Goal: Task Accomplishment & Management: Manage account settings

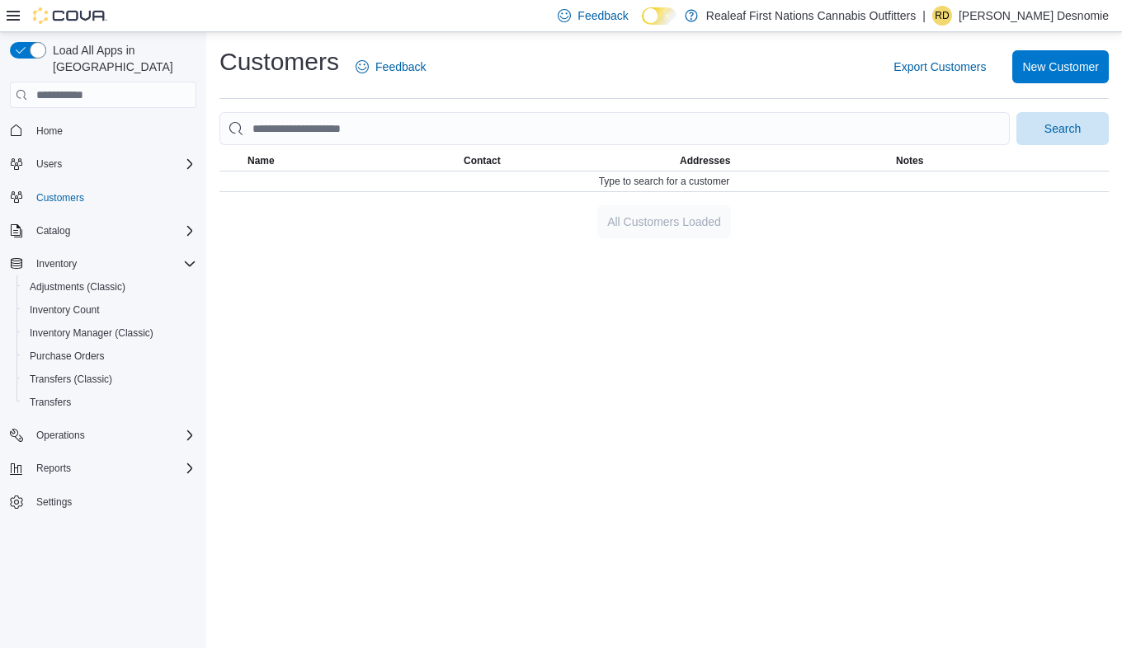
click at [364, 152] on span "Name" at bounding box center [352, 161] width 216 height 20
click at [383, 130] on input "search" at bounding box center [614, 128] width 790 height 33
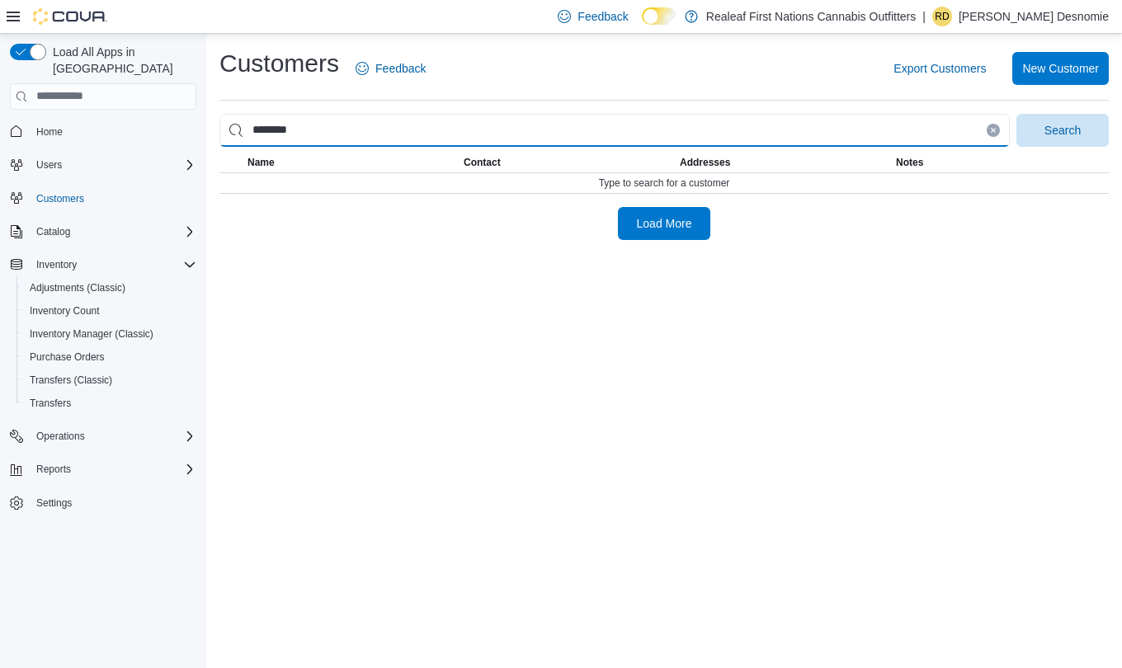
type input "********"
click at [1071, 126] on span "Search" at bounding box center [1062, 130] width 36 height 16
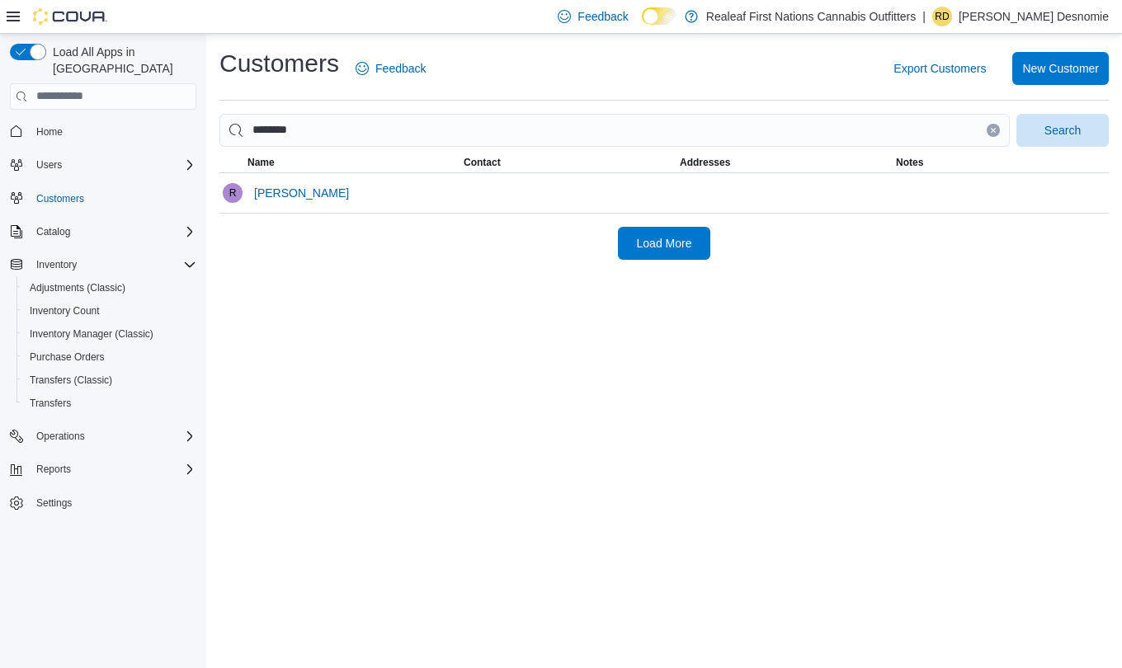
click at [282, 206] on span "[PERSON_NAME]" at bounding box center [301, 193] width 95 height 33
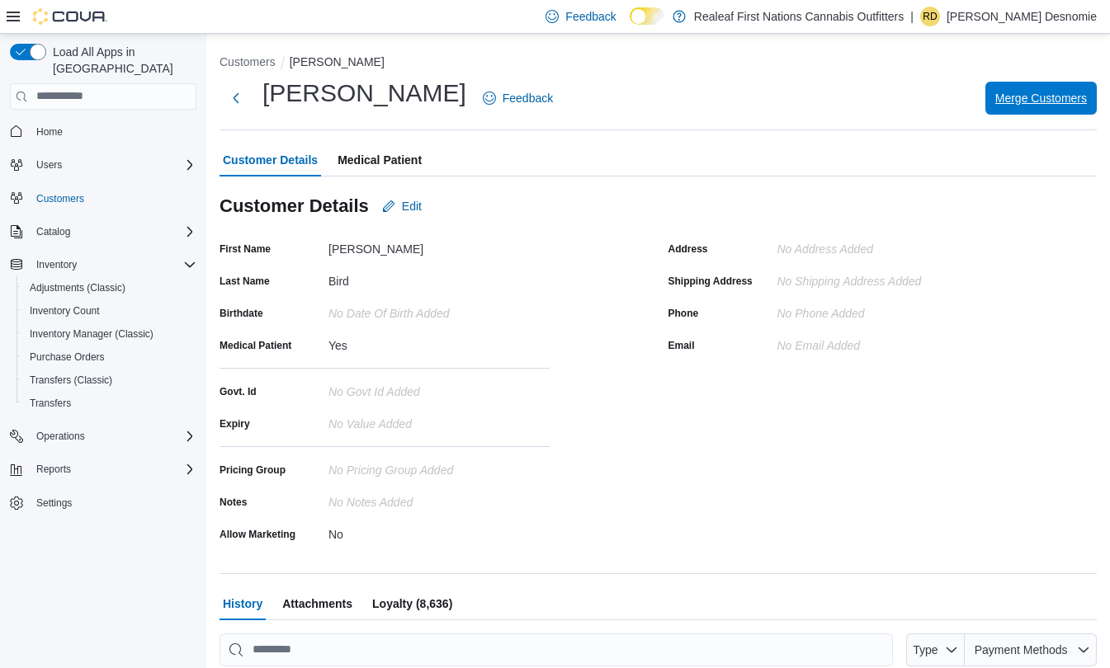
click at [1067, 112] on span "Merge Customers" at bounding box center [1041, 98] width 92 height 33
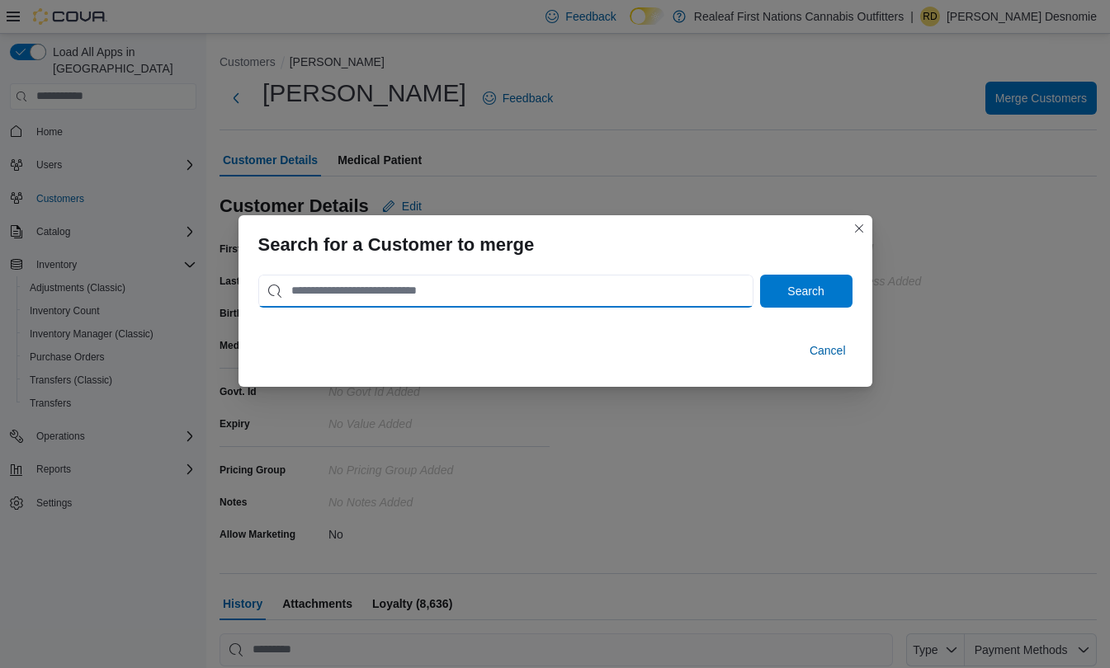
click at [529, 297] on input "search" at bounding box center [505, 291] width 495 height 33
type input "**********"
click at [822, 290] on span "Search" at bounding box center [805, 291] width 36 height 16
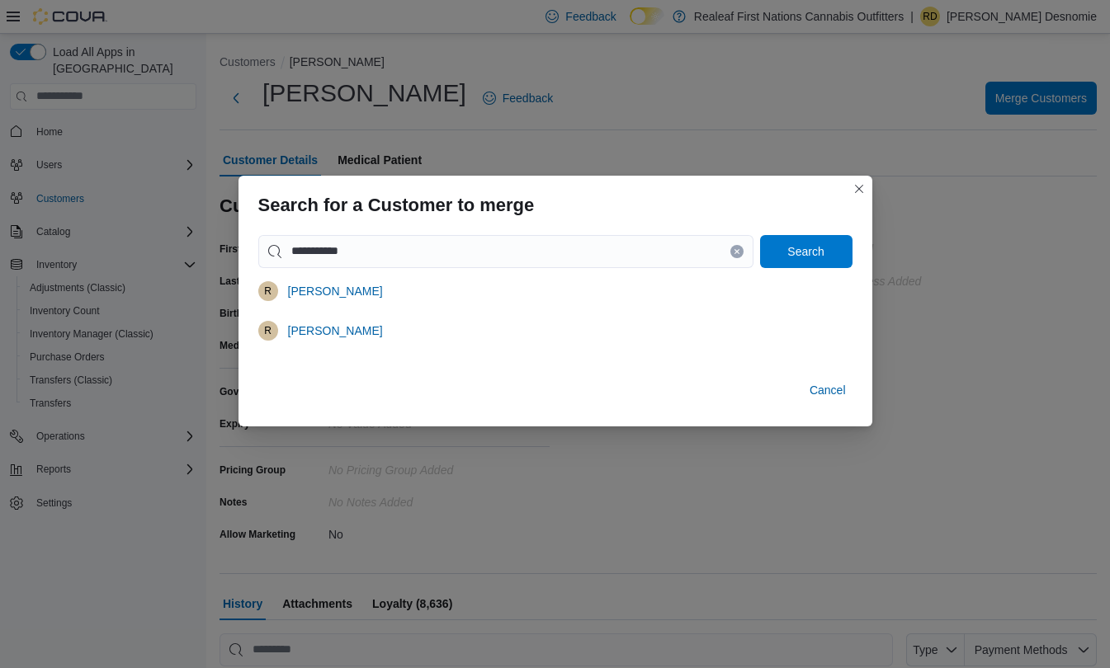
click at [375, 299] on div "r [PERSON_NAME]" at bounding box center [555, 291] width 594 height 33
click at [318, 295] on span "[PERSON_NAME]" at bounding box center [335, 291] width 95 height 16
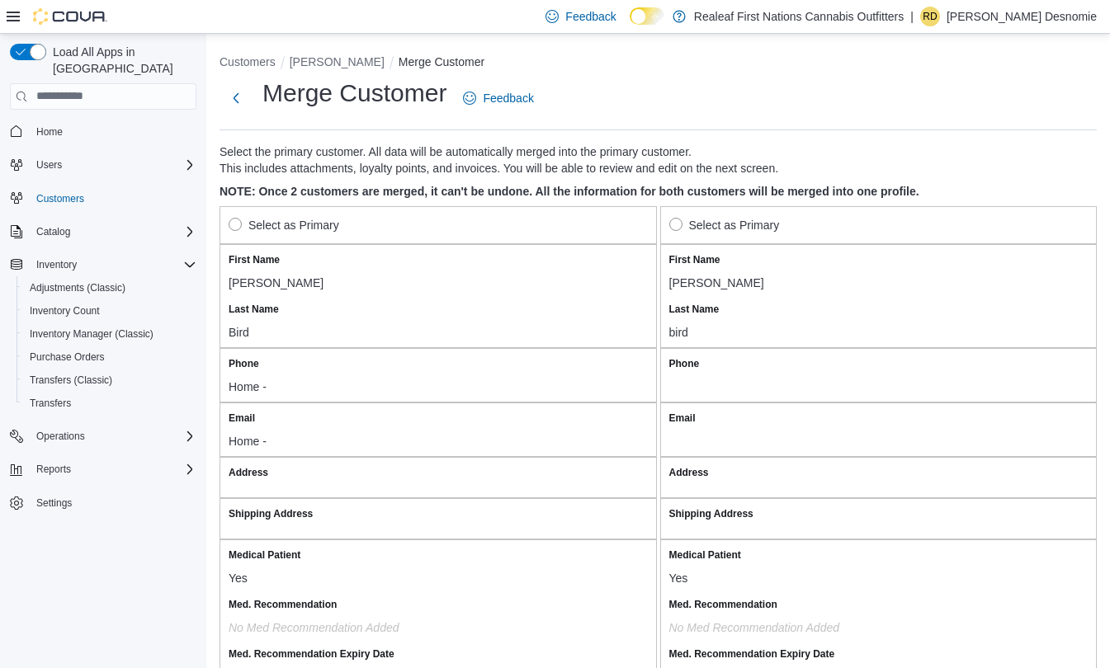
click at [237, 106] on button "Next" at bounding box center [235, 98] width 33 height 33
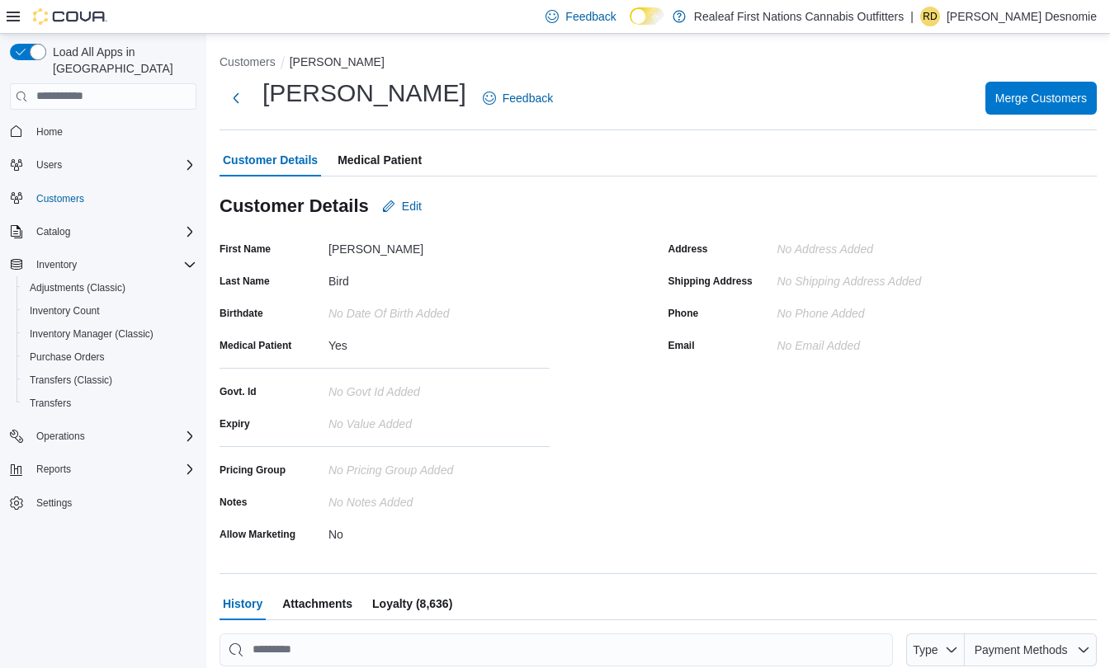
click at [238, 92] on button "Next" at bounding box center [235, 98] width 33 height 33
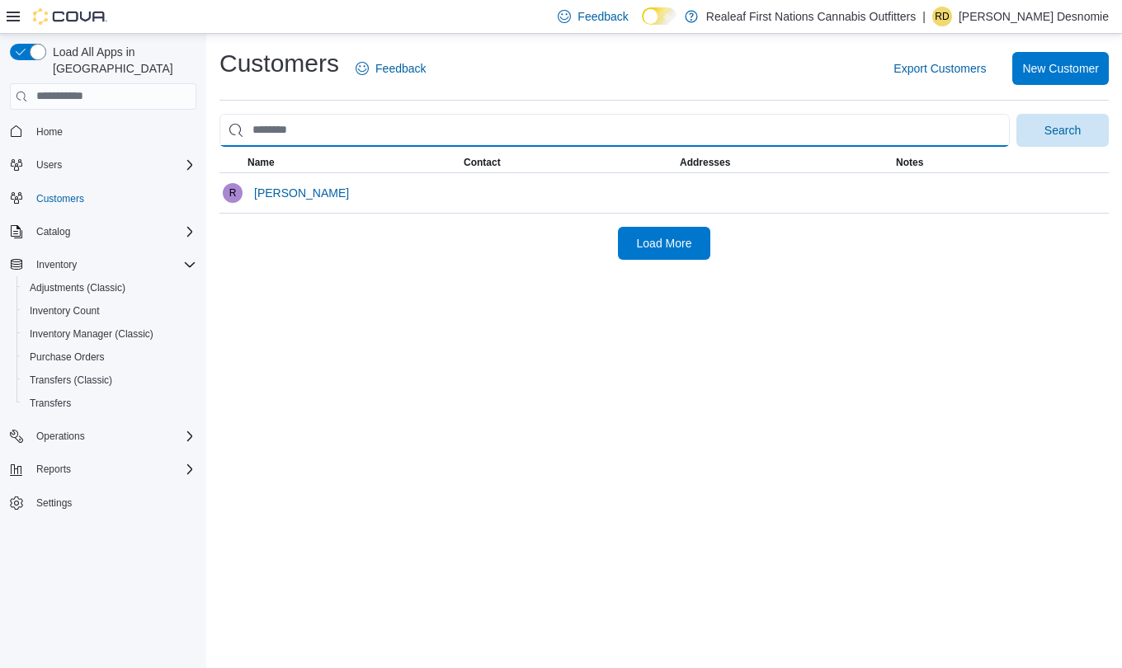
click at [280, 130] on input "search" at bounding box center [614, 130] width 790 height 33
type input "*"
type input "**********"
click at [1074, 135] on span "Search" at bounding box center [1062, 130] width 36 height 16
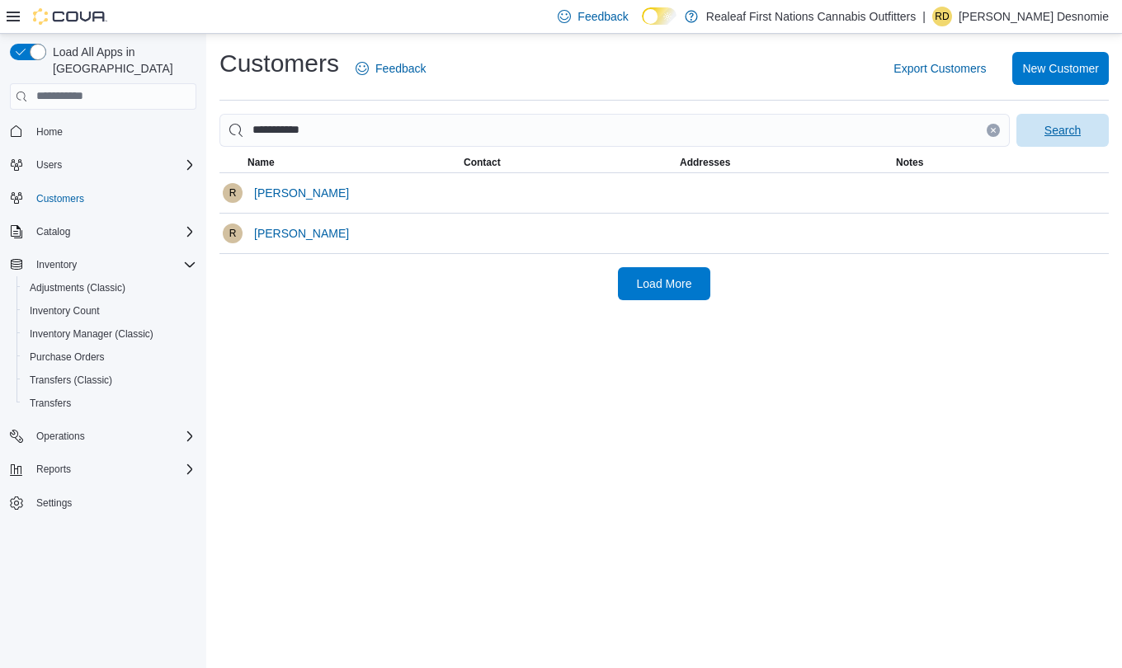
click at [297, 192] on span "[PERSON_NAME]" at bounding box center [301, 193] width 95 height 16
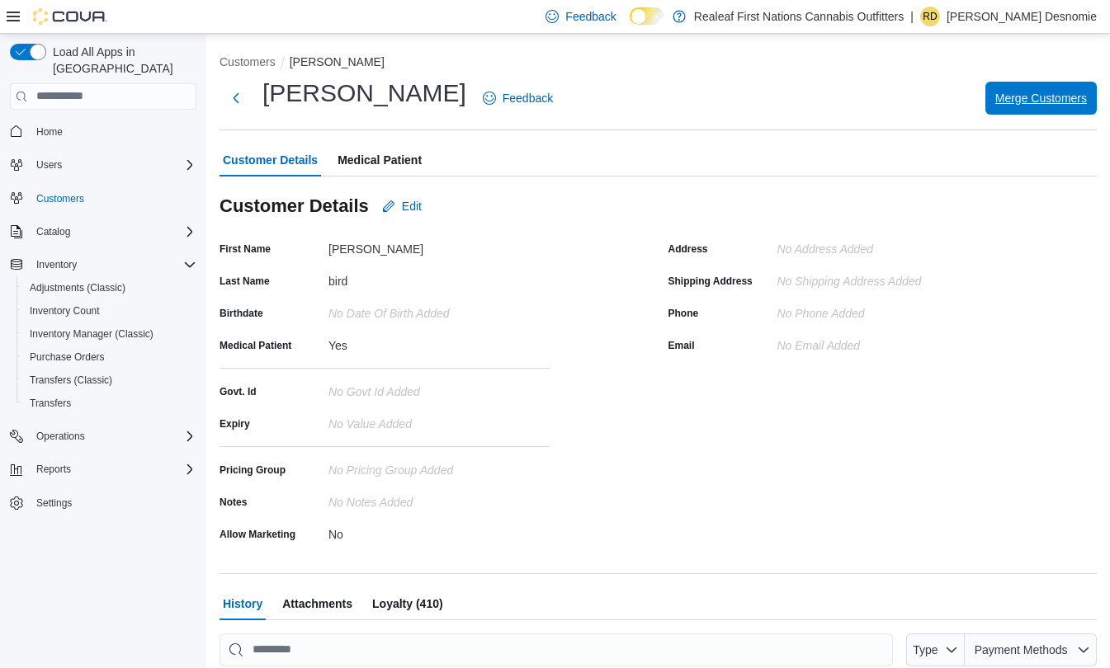
click at [1059, 97] on span "Merge Customers" at bounding box center [1041, 98] width 92 height 16
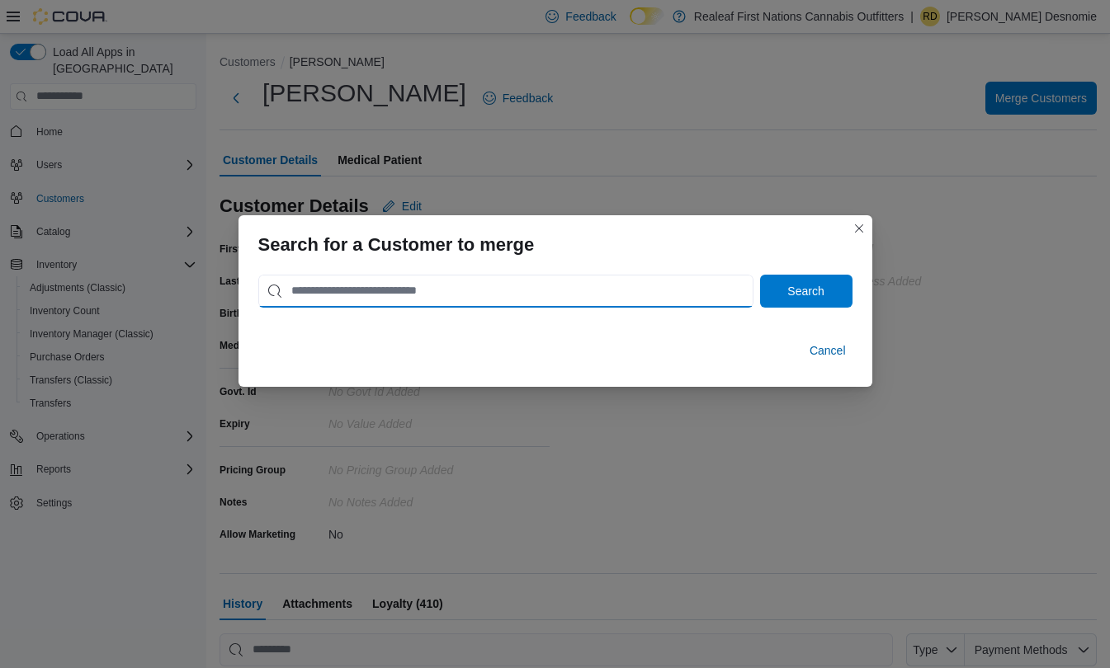
click at [467, 290] on input "search" at bounding box center [505, 291] width 495 height 33
type input "**********"
click at [806, 288] on span "Search" at bounding box center [805, 291] width 36 height 16
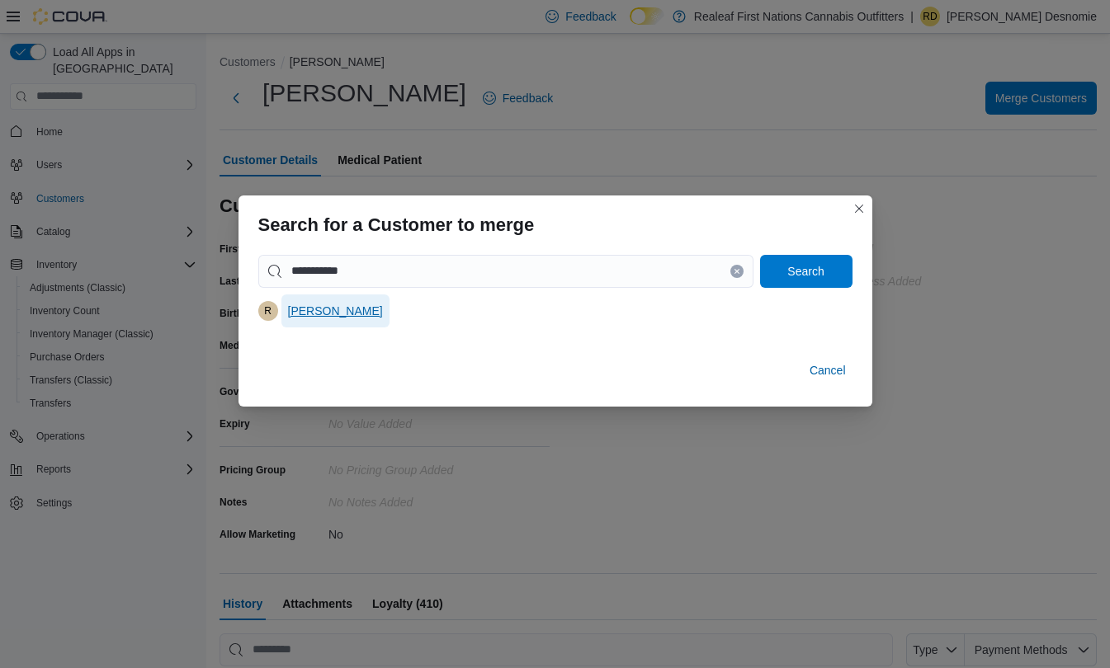
click at [318, 311] on span "[PERSON_NAME]" at bounding box center [335, 311] width 95 height 16
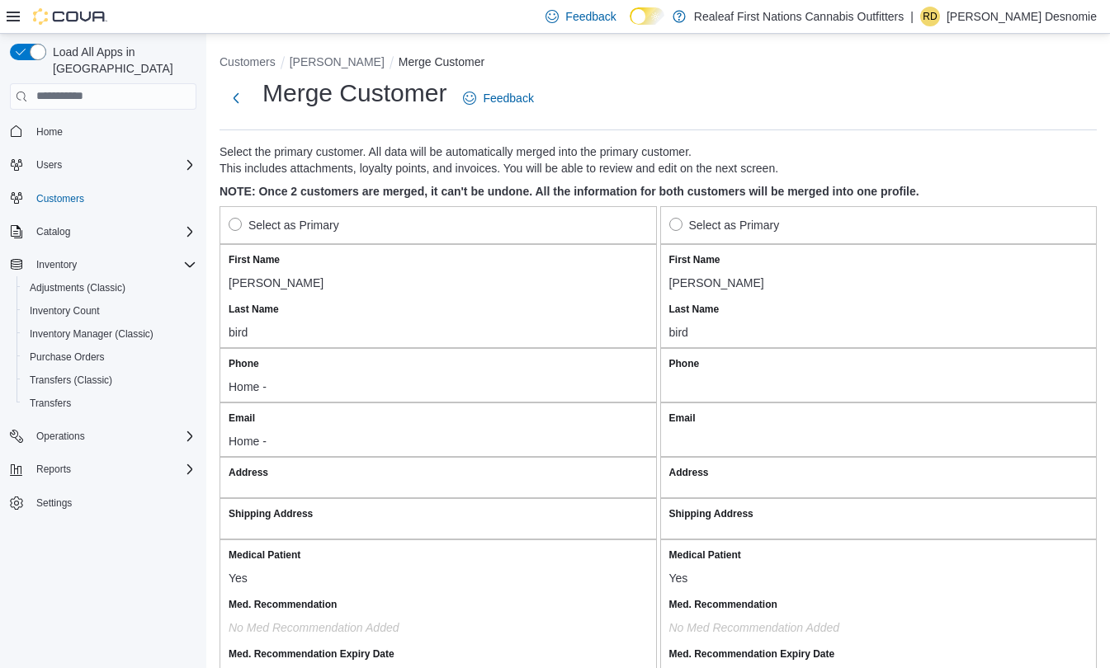
click at [692, 219] on label "Select as Primary" at bounding box center [724, 225] width 111 height 20
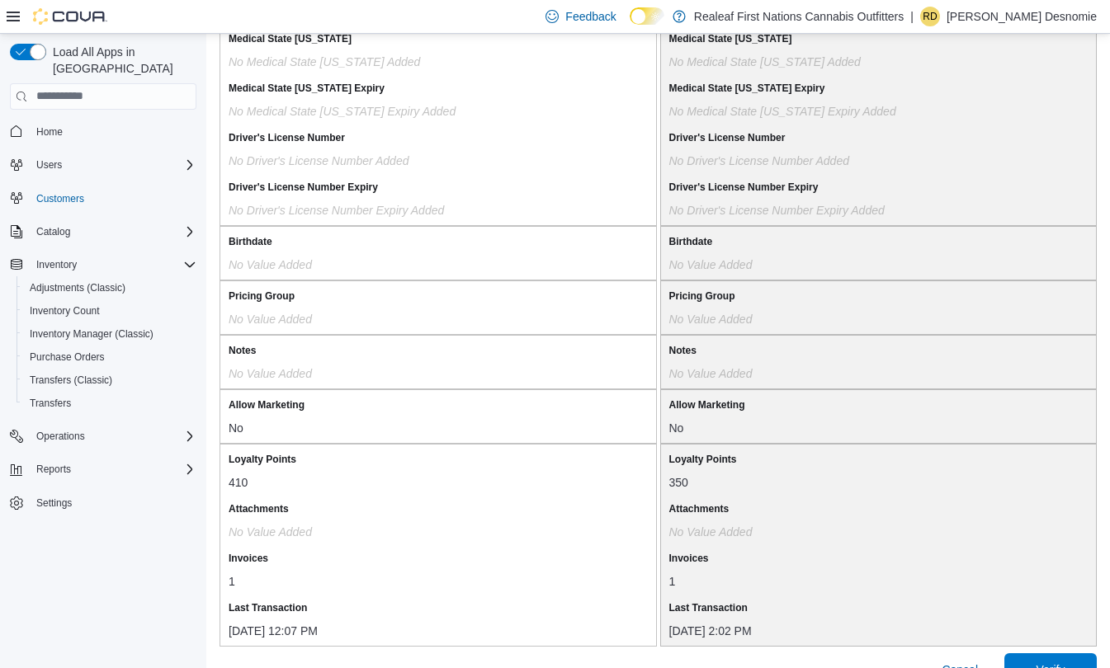
scroll to position [1339, 0]
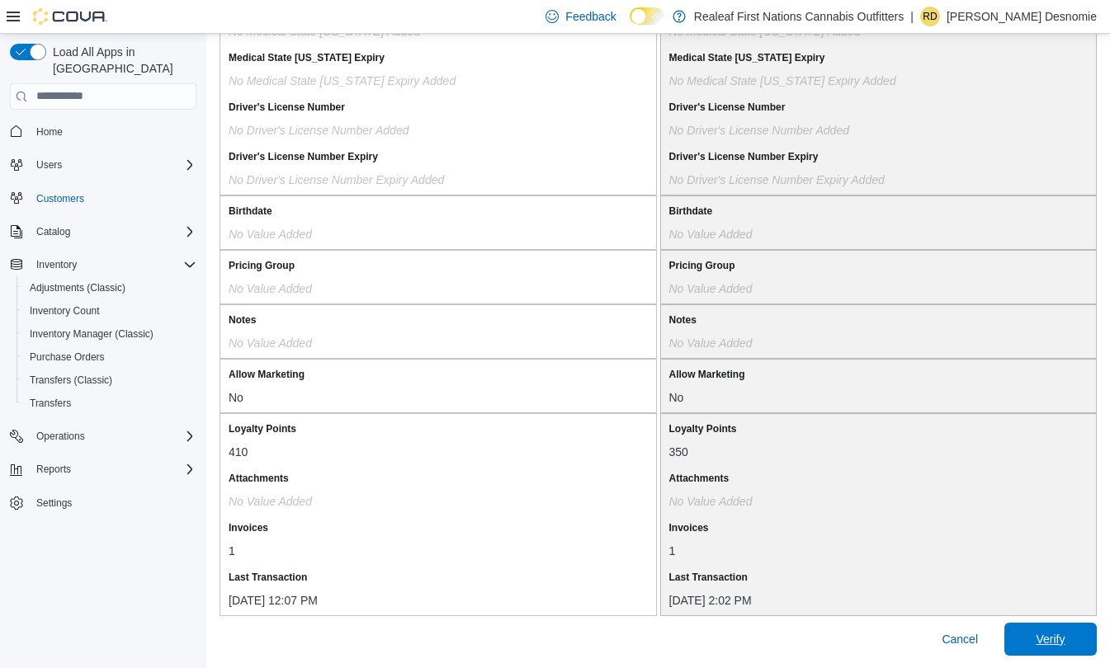
click at [1064, 634] on span "Verify" at bounding box center [1049, 639] width 29 height 16
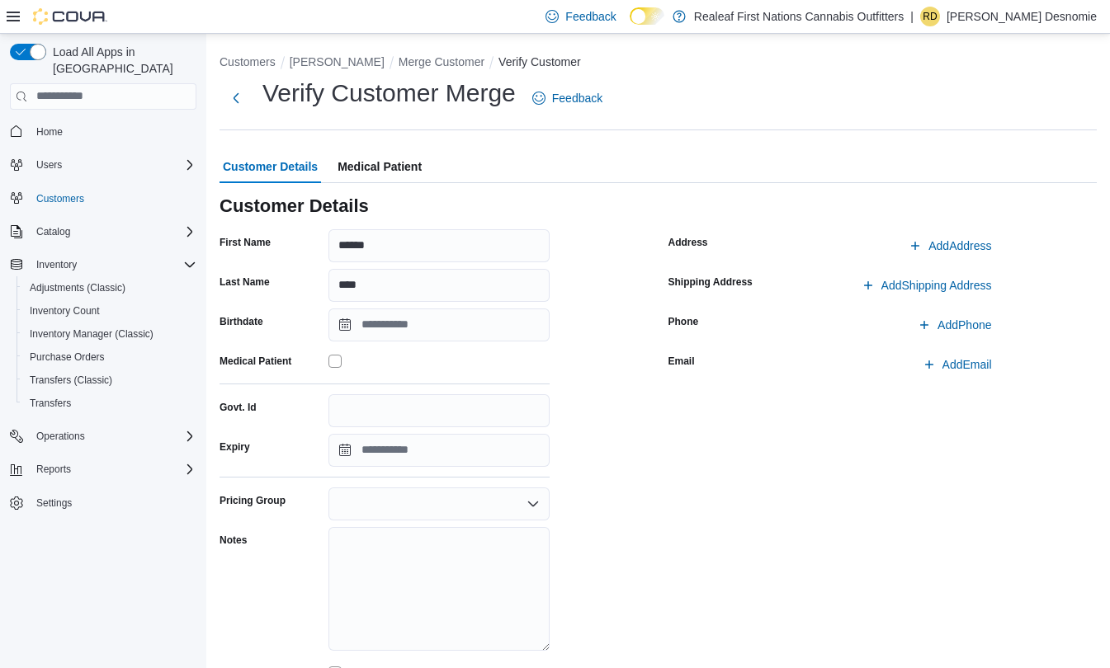
scroll to position [104, 0]
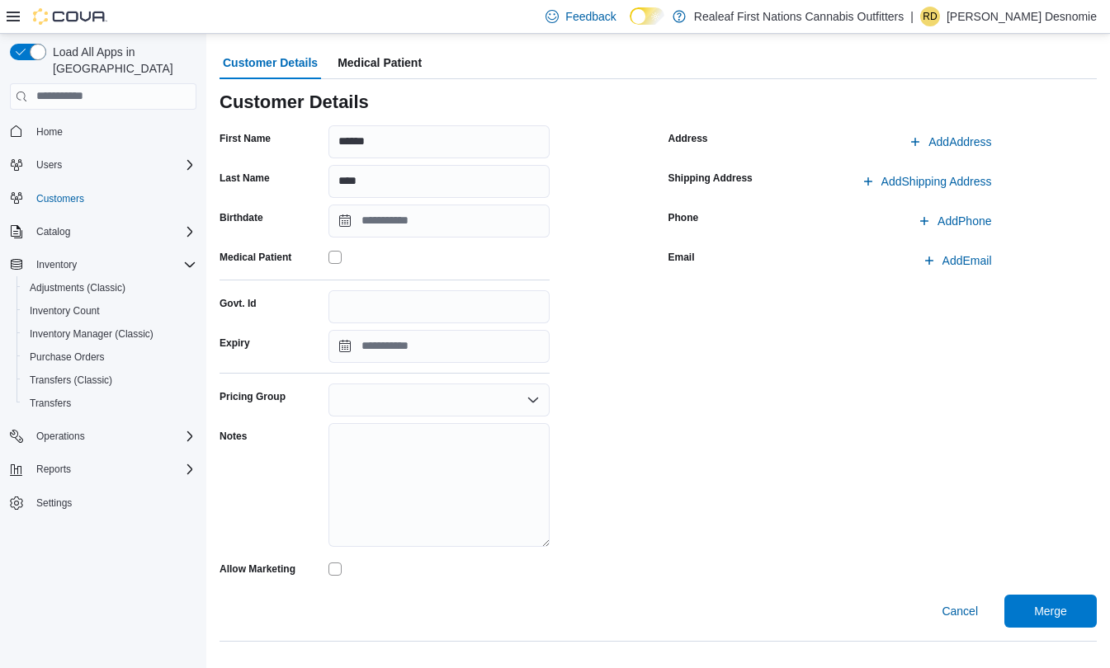
click at [1067, 612] on span "Merge" at bounding box center [1050, 611] width 33 height 16
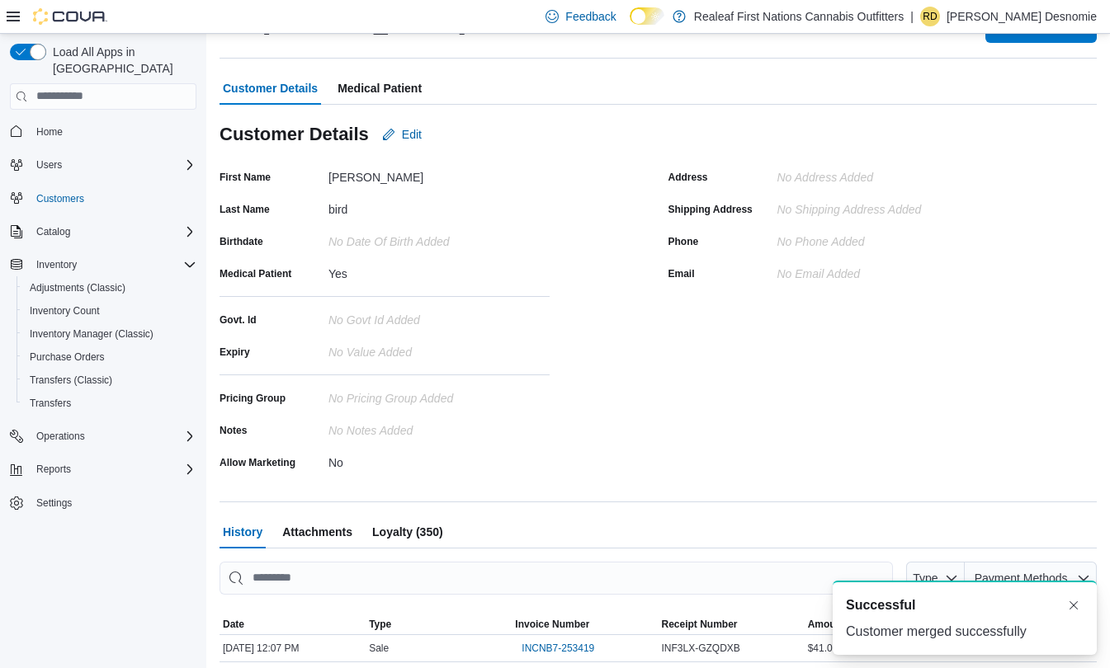
scroll to position [104, 0]
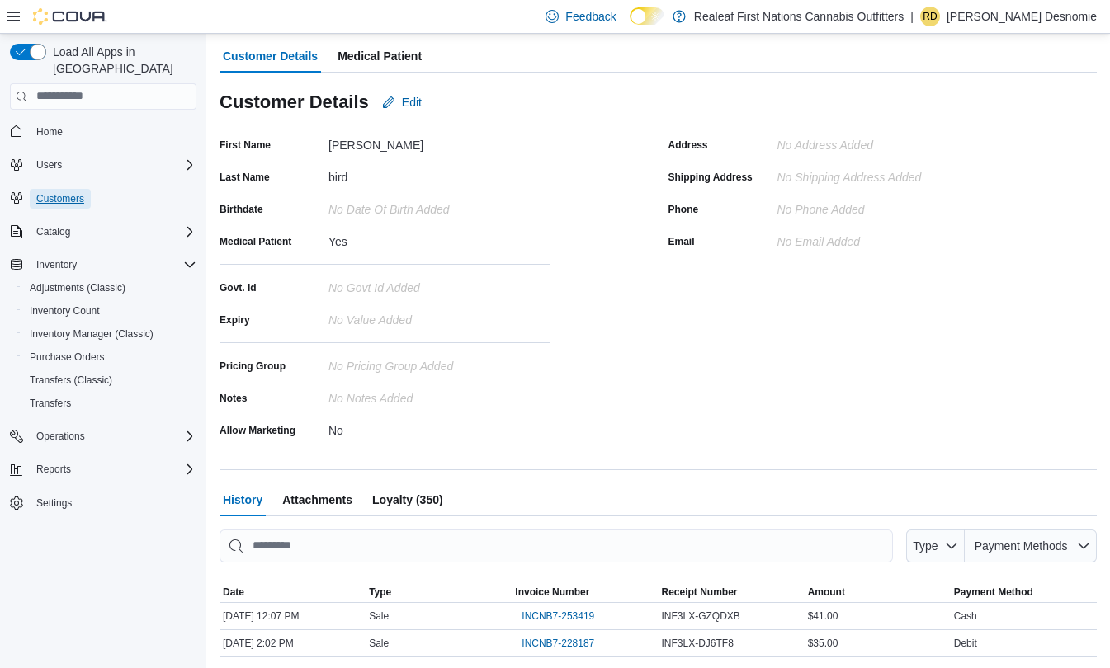
click at [66, 192] on span "Customers" at bounding box center [60, 198] width 48 height 13
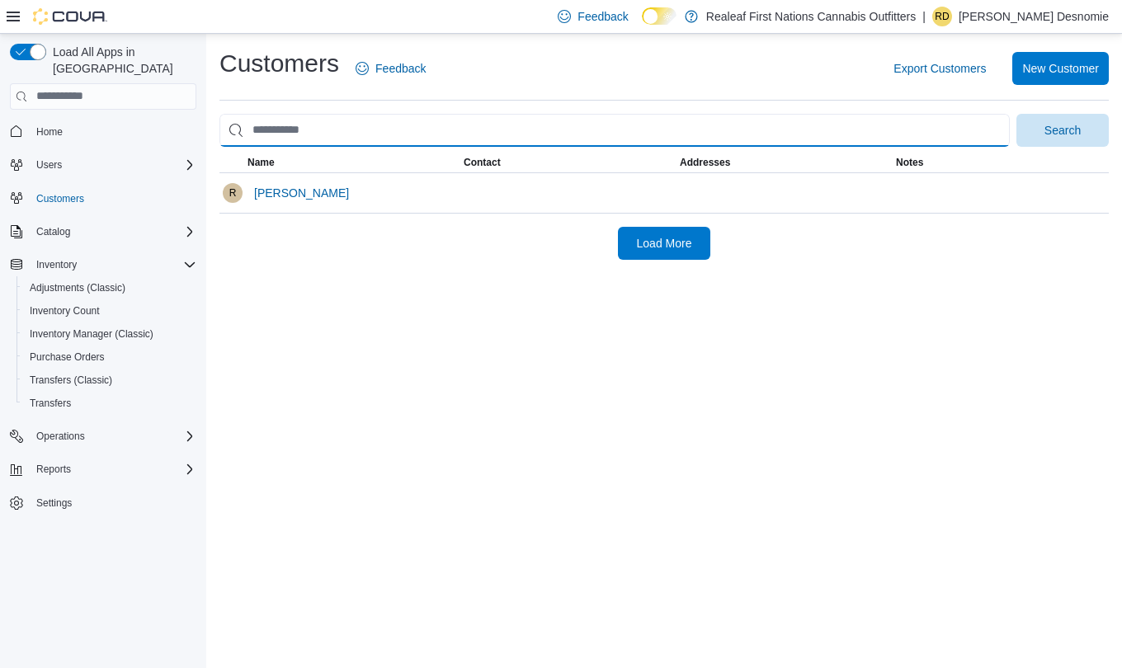
click at [391, 134] on input "search" at bounding box center [614, 130] width 790 height 33
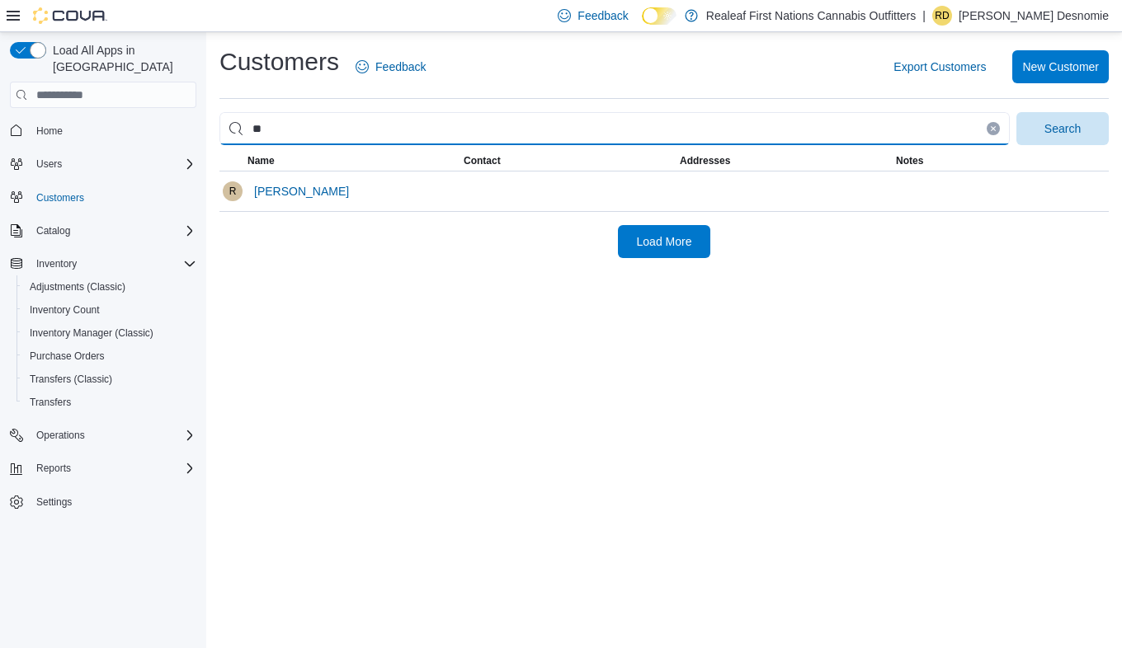
type input "*"
type input "**********"
click at [1090, 125] on span "Search" at bounding box center [1062, 128] width 73 height 33
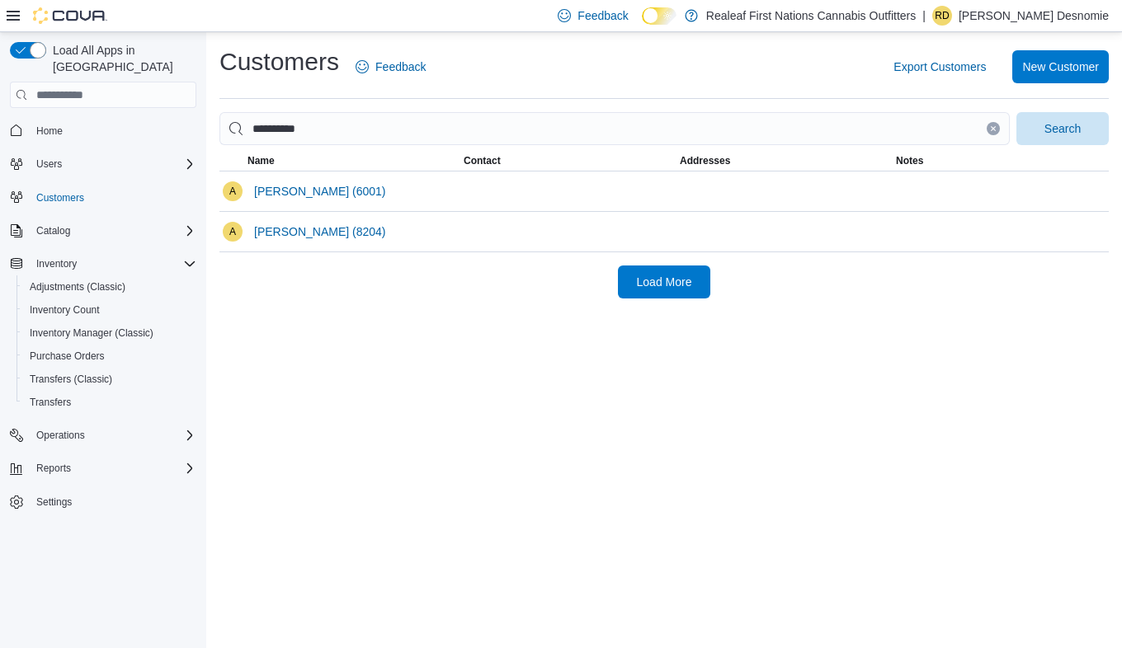
click at [313, 192] on span "[PERSON_NAME] (6001)" at bounding box center [320, 191] width 132 height 16
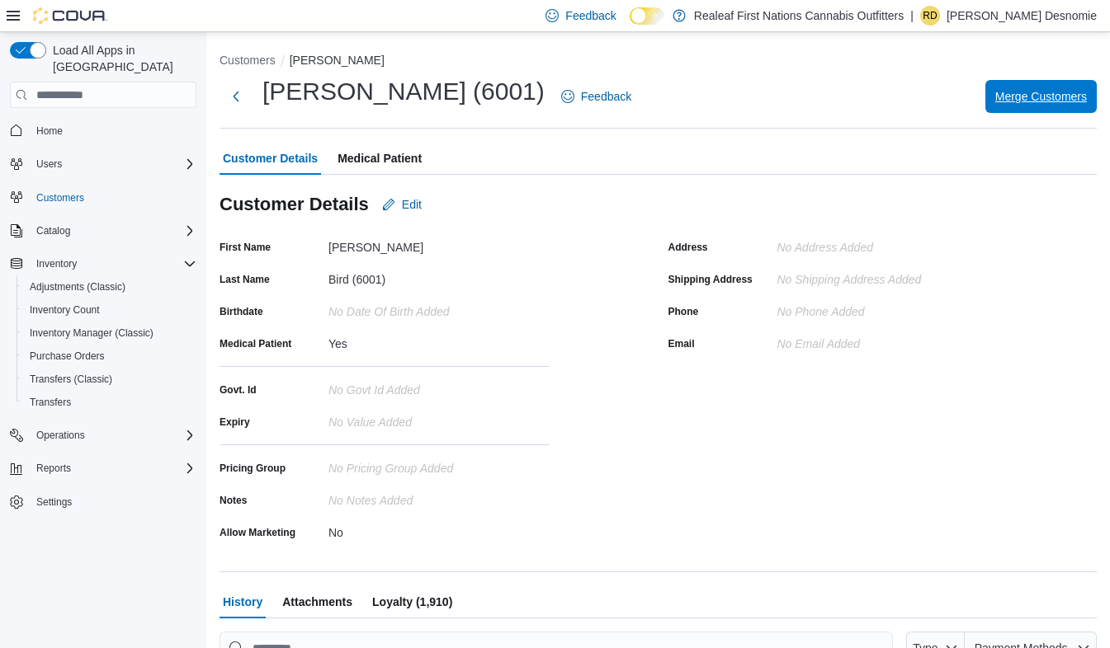
click at [1058, 94] on span "Merge Customers" at bounding box center [1041, 96] width 92 height 16
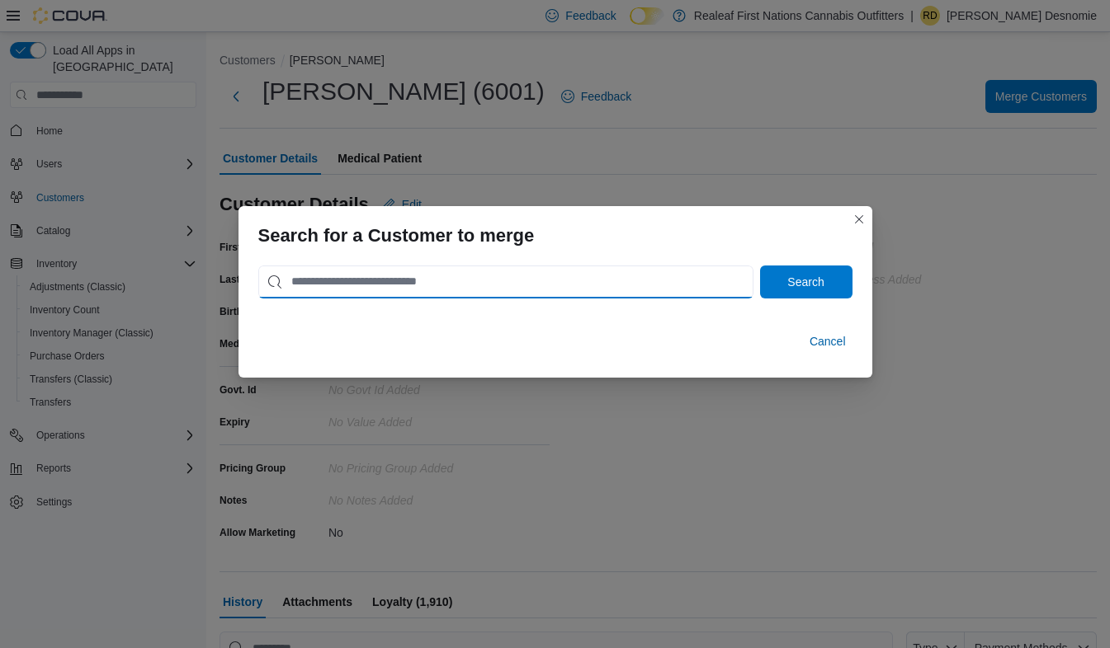
click at [396, 286] on input "search" at bounding box center [505, 282] width 495 height 33
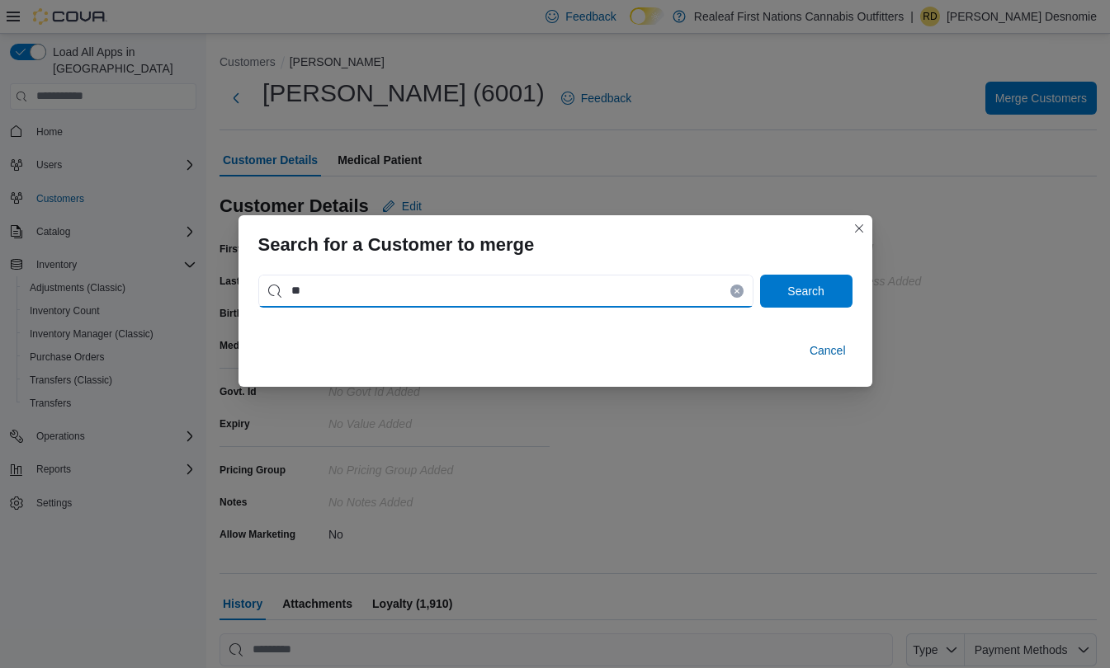
type input "*"
type input "**********"
click at [811, 290] on span "Search" at bounding box center [805, 291] width 36 height 16
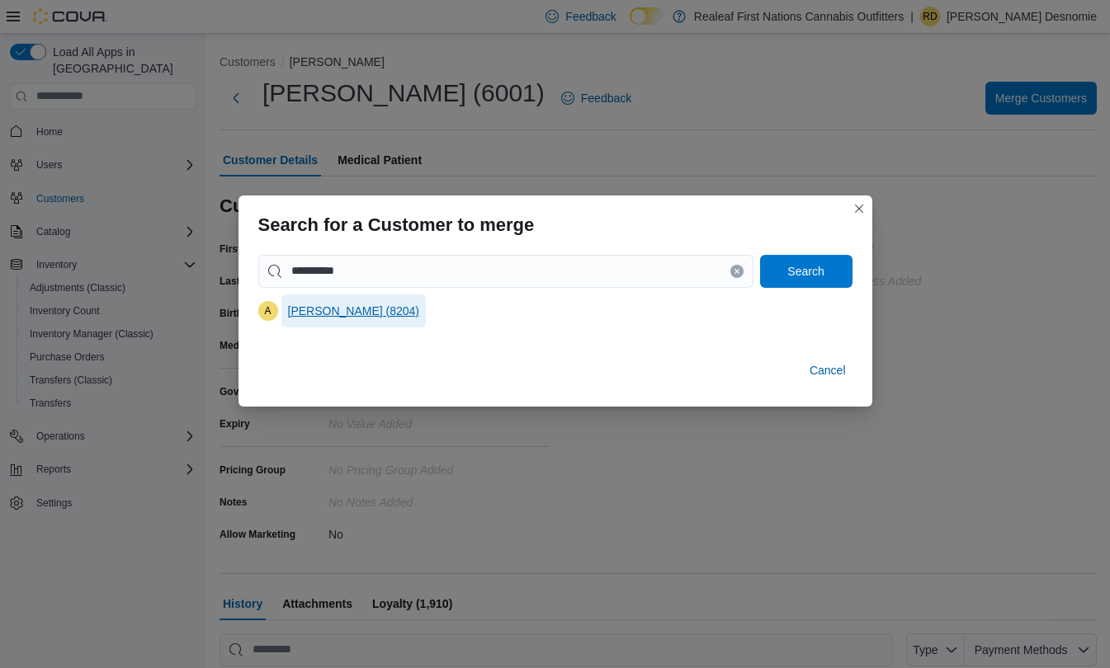
click at [359, 320] on span "[PERSON_NAME] (8204)" at bounding box center [354, 310] width 132 height 33
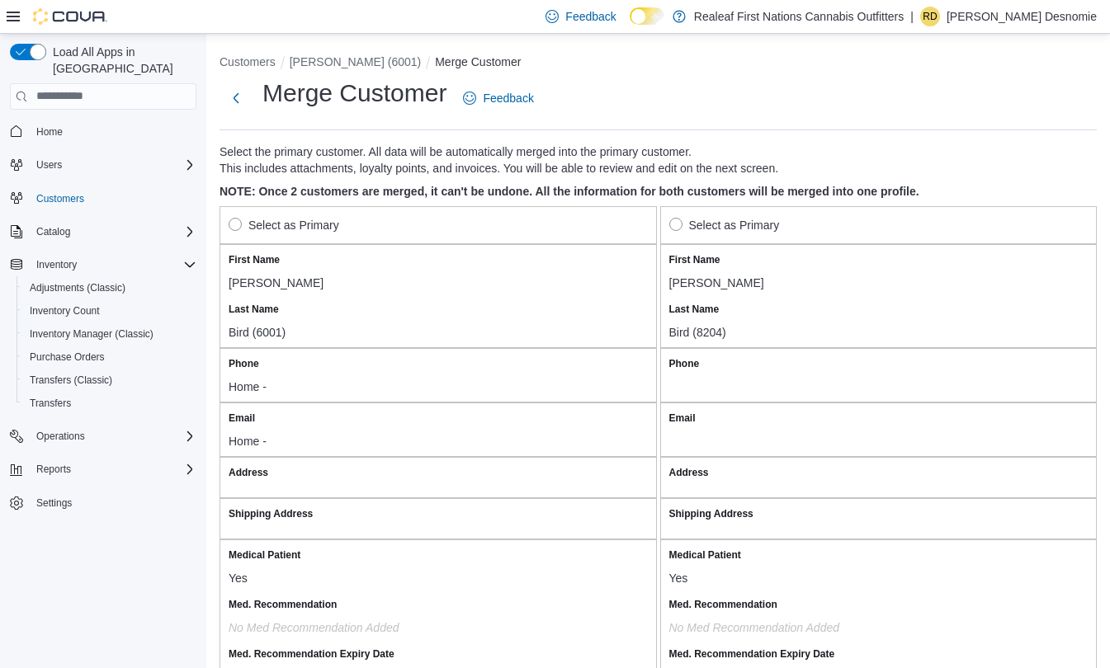
click at [235, 101] on button "Next" at bounding box center [235, 98] width 33 height 33
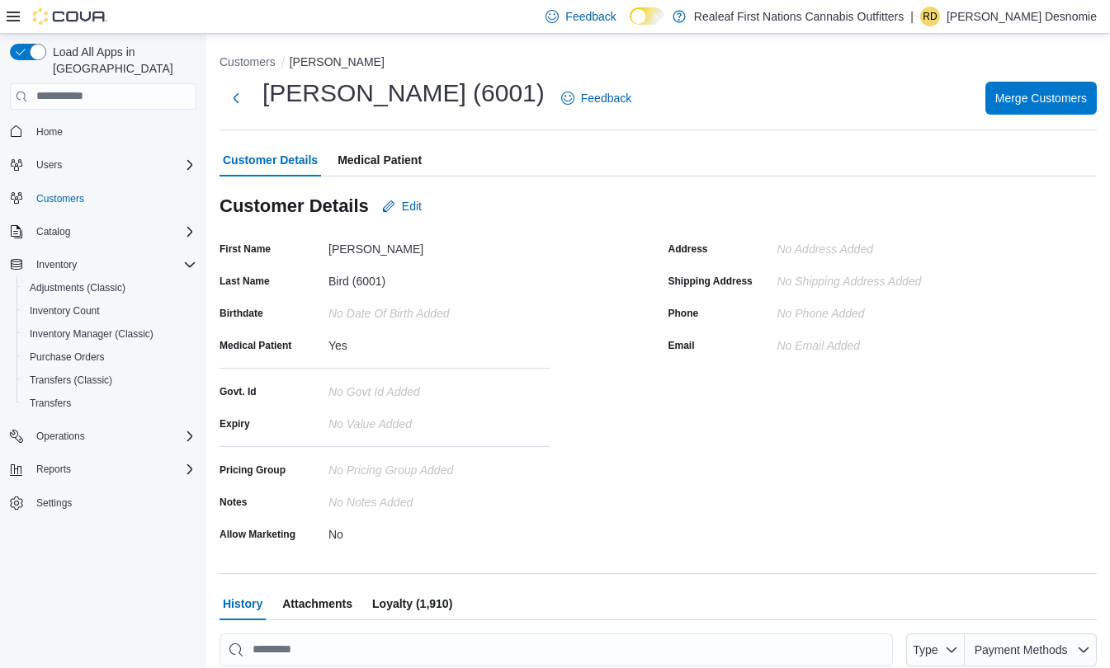
click at [382, 160] on span "Medical Patient" at bounding box center [379, 160] width 84 height 33
